Goal: Transaction & Acquisition: Purchase product/service

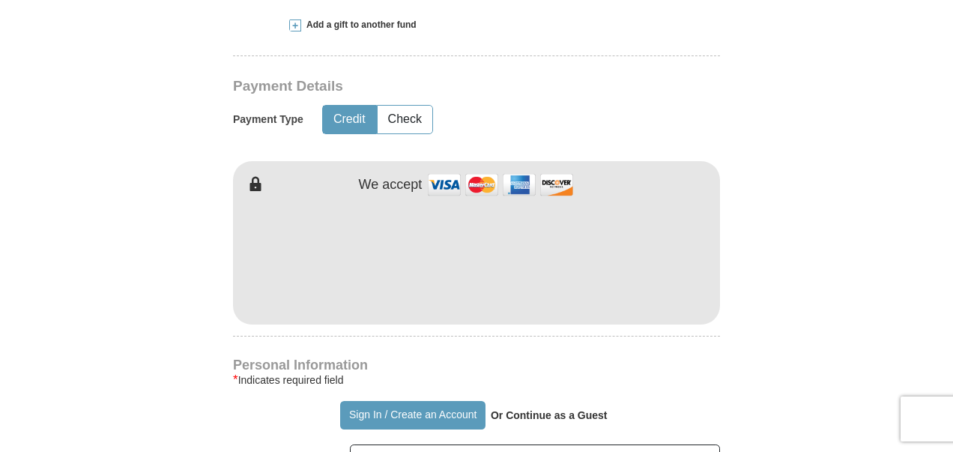
scroll to position [333, 0]
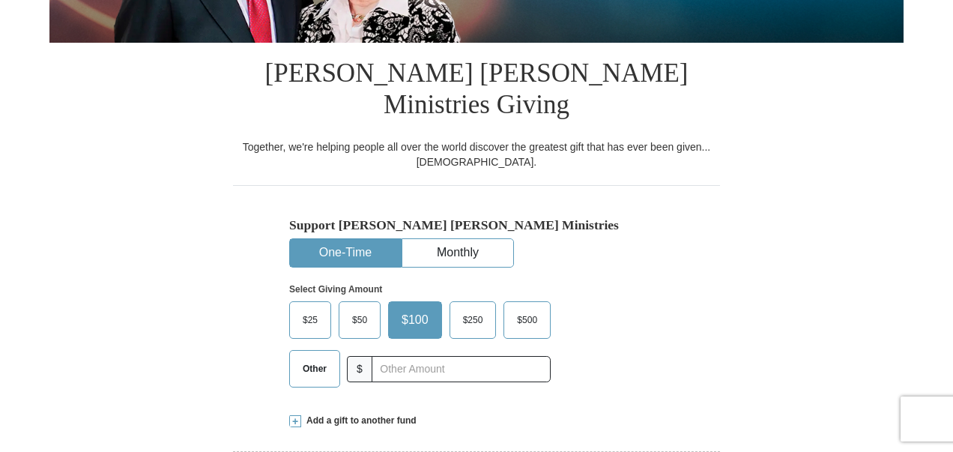
click at [311, 414] on span "Add a gift to another fund" at bounding box center [358, 420] width 115 height 13
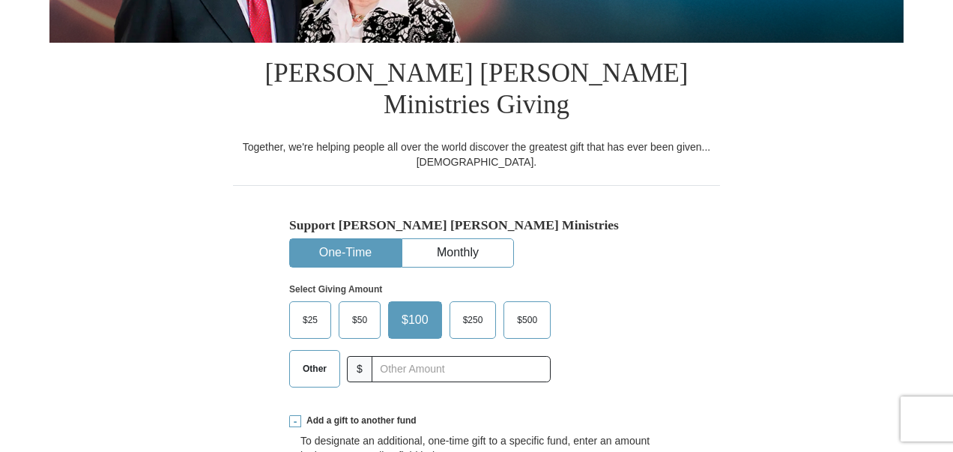
click at [303, 357] on span "Other" at bounding box center [314, 368] width 39 height 22
click at [0, 0] on input "Other" at bounding box center [0, 0] width 0 height 0
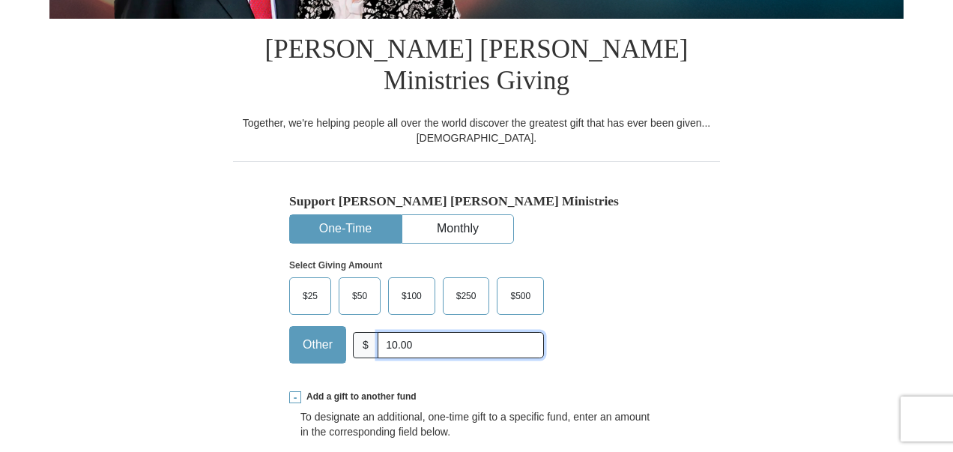
scroll to position [728, 0]
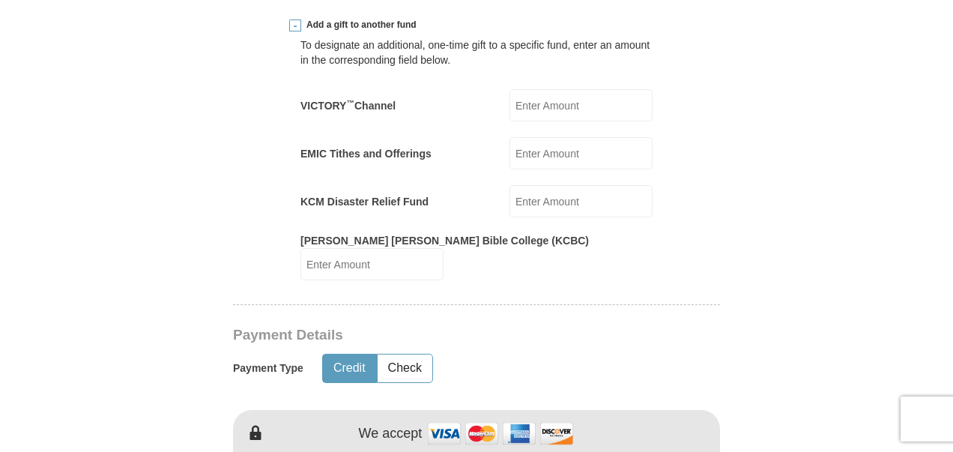
type input "10.00"
click at [560, 89] on input "VICTORY ™ Channel" at bounding box center [580, 105] width 143 height 32
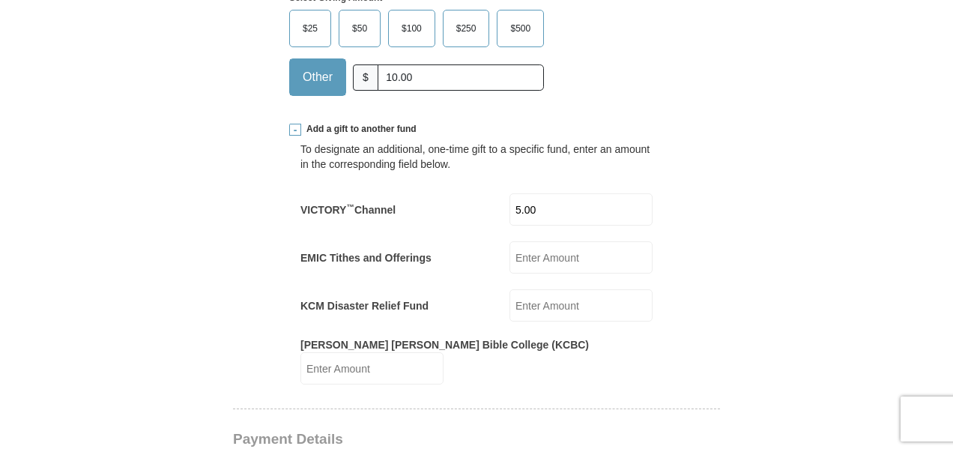
scroll to position [628, 0]
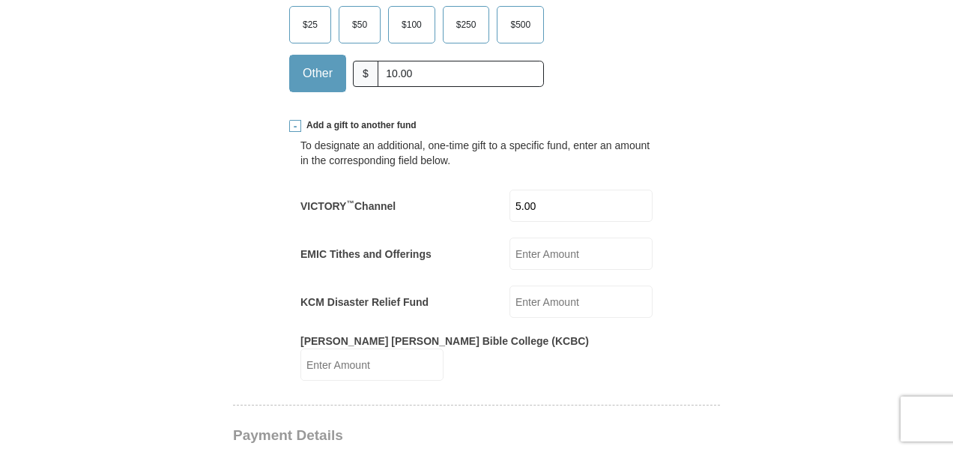
type input "5.00"
drag, startPoint x: 429, startPoint y: 41, endPoint x: 360, endPoint y: 41, distance: 68.9
click at [360, 55] on div "Other $ 10.00" at bounding box center [416, 73] width 255 height 37
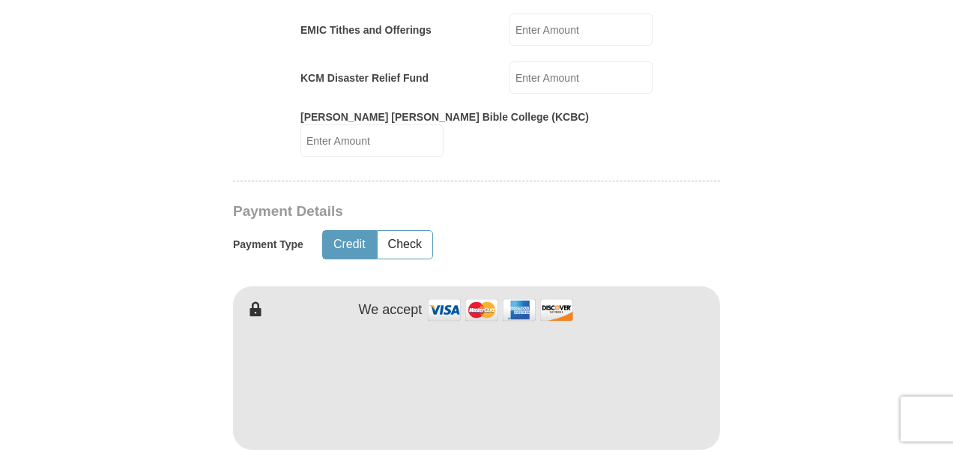
scroll to position [862, 0]
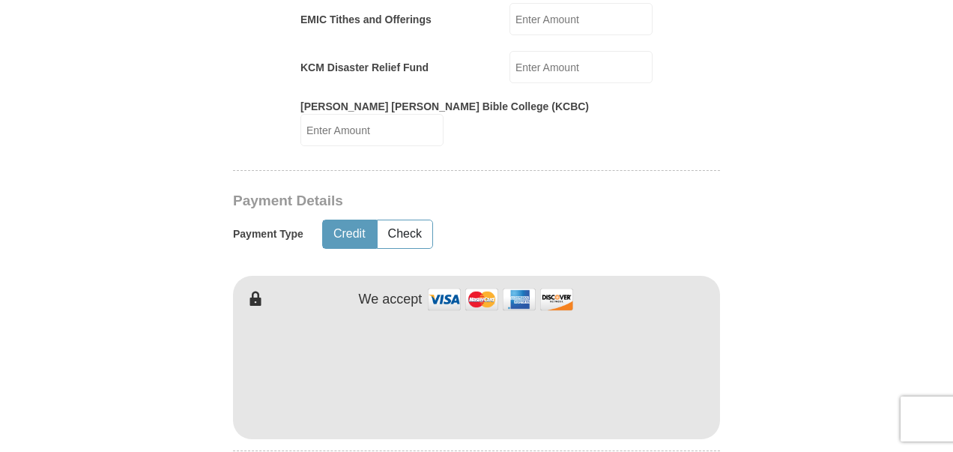
type input "20.00"
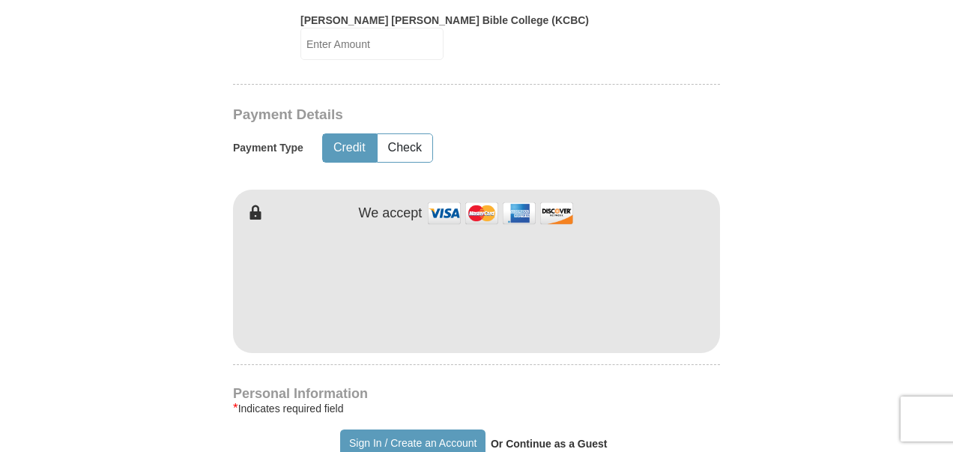
scroll to position [970, 0]
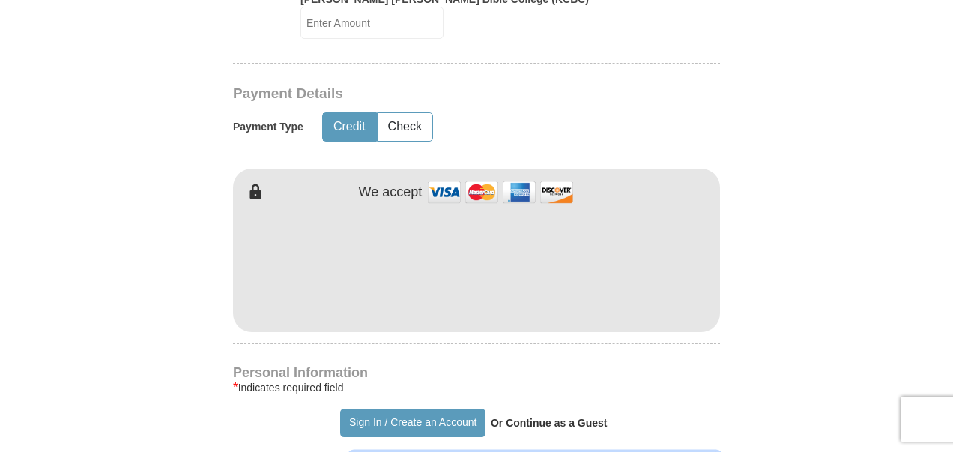
type input "[PERSON_NAME] & [PERSON_NAME]"
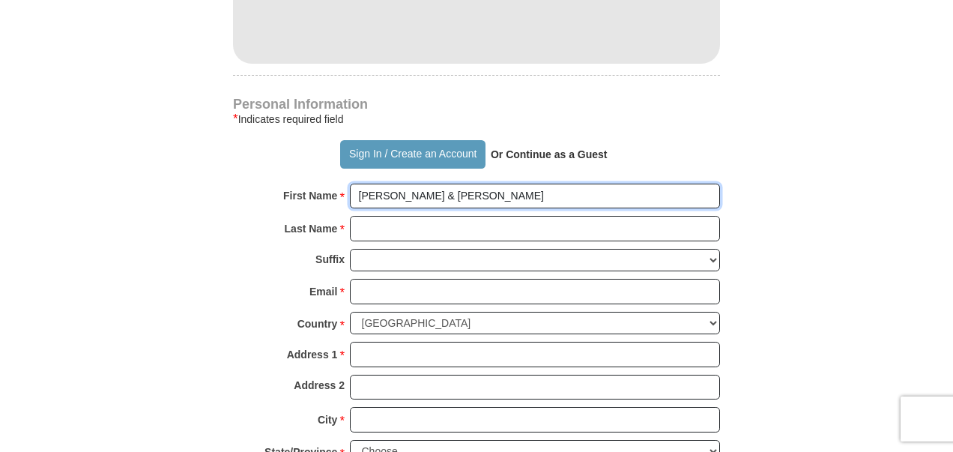
scroll to position [1259, 0]
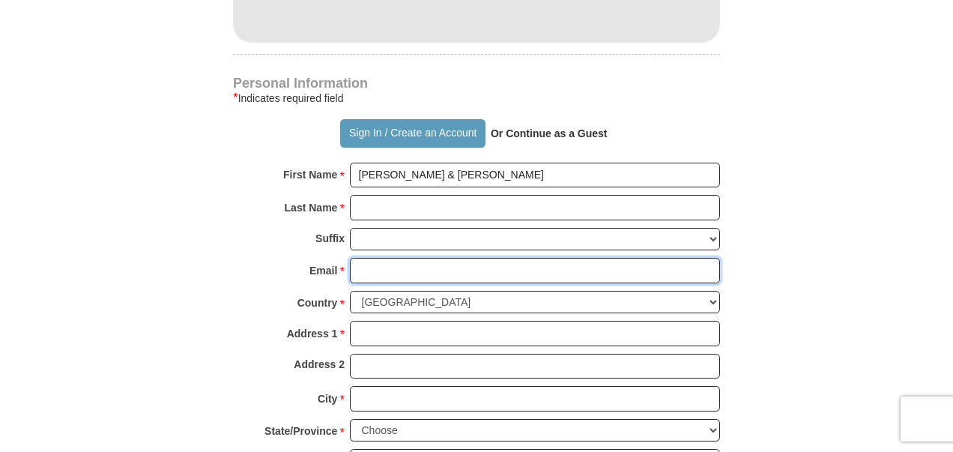
click at [552, 258] on input "Email *" at bounding box center [535, 270] width 370 height 25
type input "[EMAIL_ADDRESS][DOMAIN_NAME]"
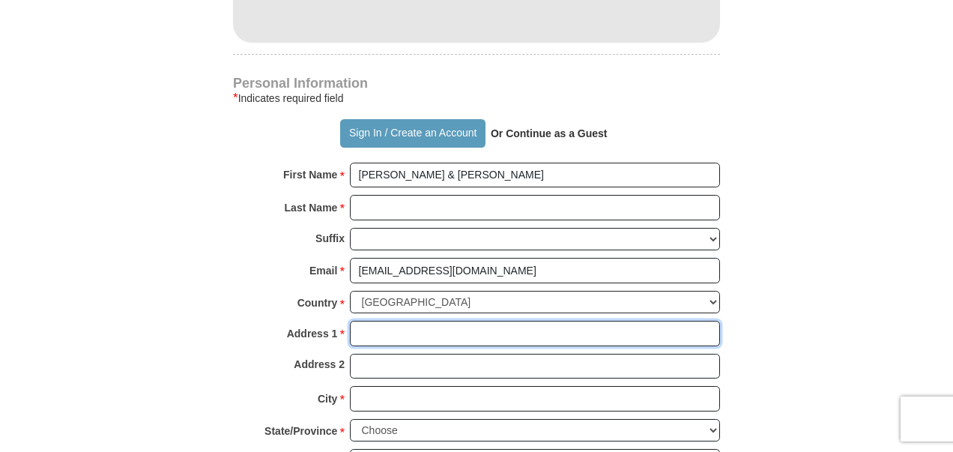
type input "[STREET_ADDRESS]"
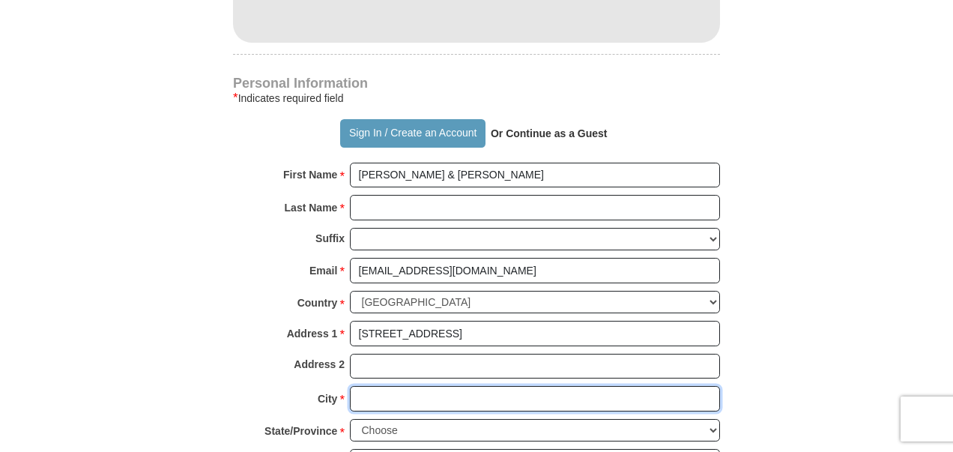
type input "[GEOGRAPHIC_DATA]"
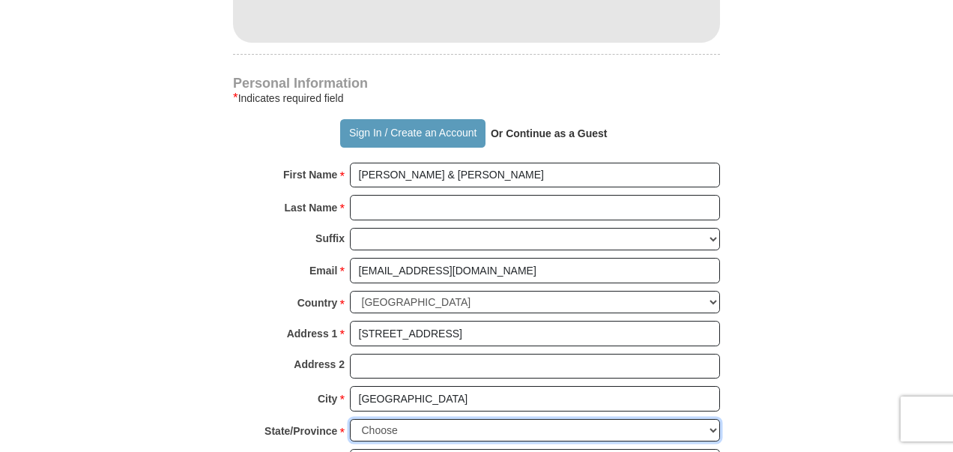
select select "[GEOGRAPHIC_DATA]"
type input "76135-9056"
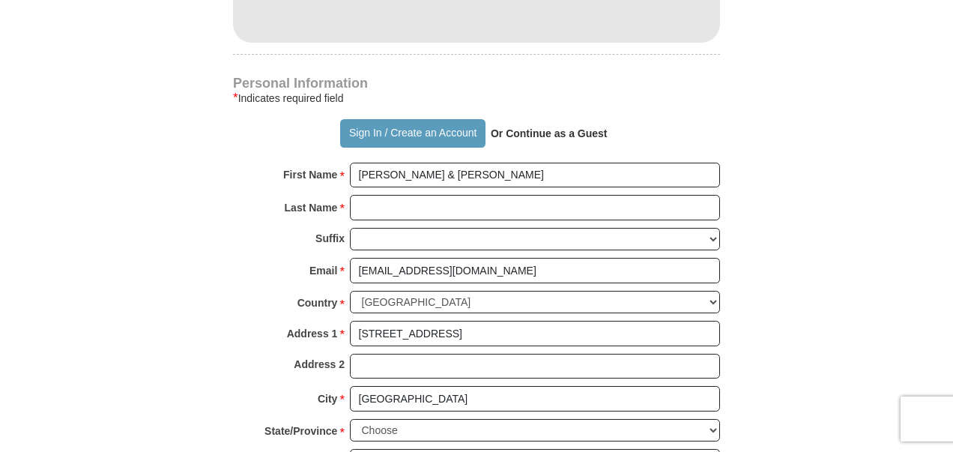
type input "8174846700"
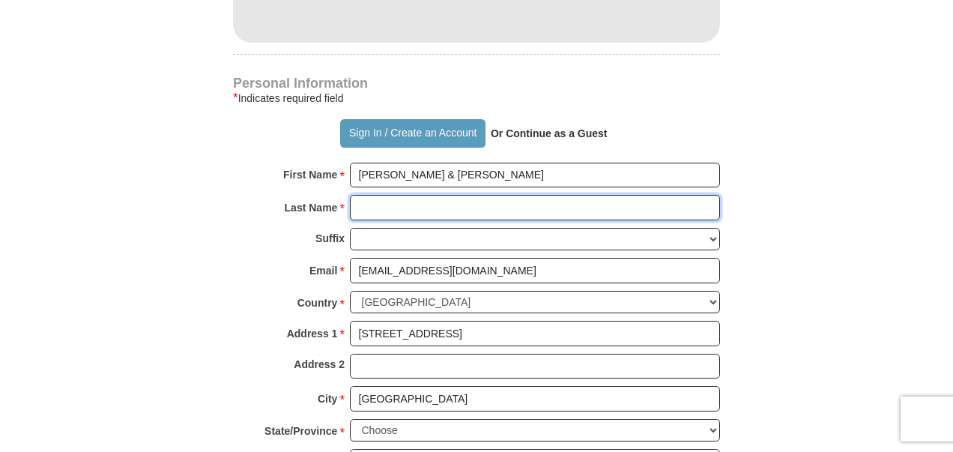
click at [512, 195] on input "Last Name *" at bounding box center [535, 207] width 370 height 25
type input "[PERSON_NAME]"
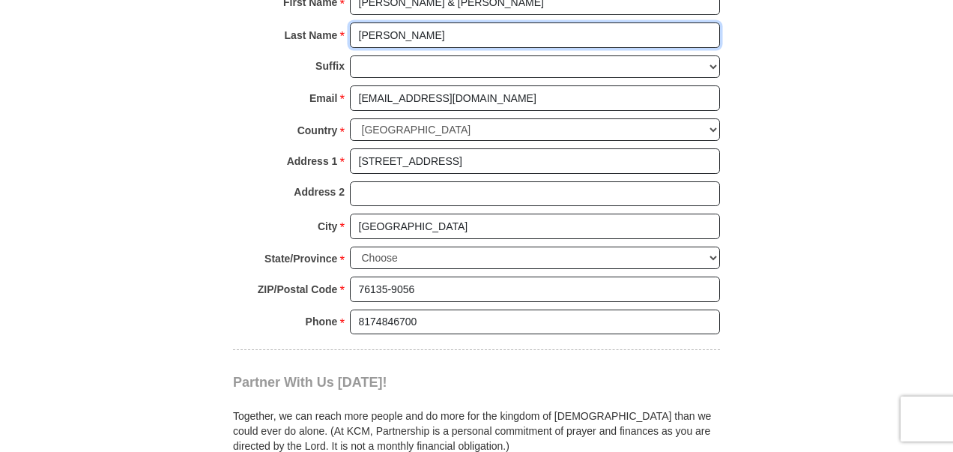
scroll to position [1489, 0]
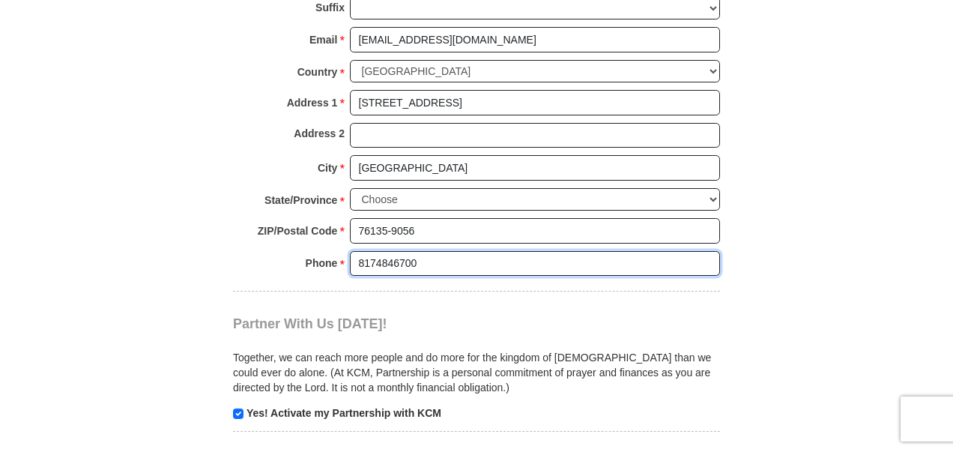
click at [574, 251] on input "8174846700" at bounding box center [535, 263] width 370 height 25
type input "[PHONE_NUMBER]"
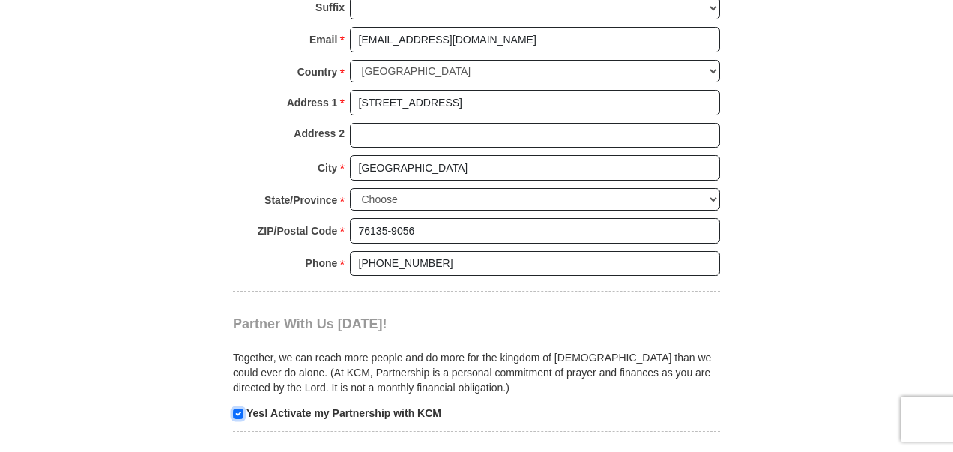
click at [237, 408] on input "checkbox" at bounding box center [238, 413] width 10 height 10
checkbox input "false"
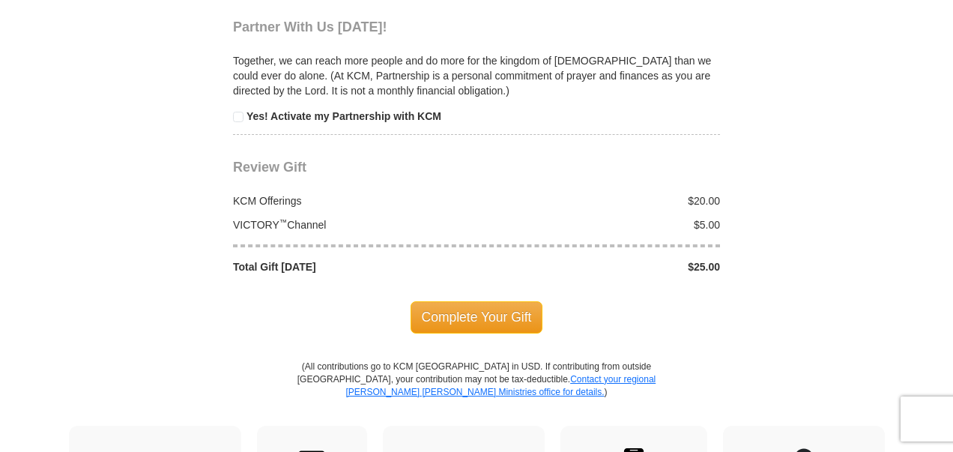
scroll to position [1794, 0]
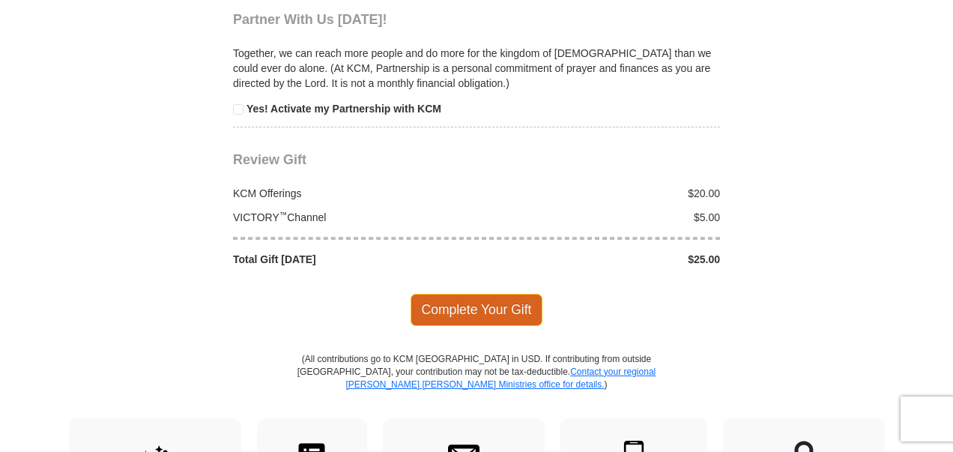
click at [490, 294] on span "Complete Your Gift" at bounding box center [477, 309] width 133 height 31
